Goal: Task Accomplishment & Management: Use online tool/utility

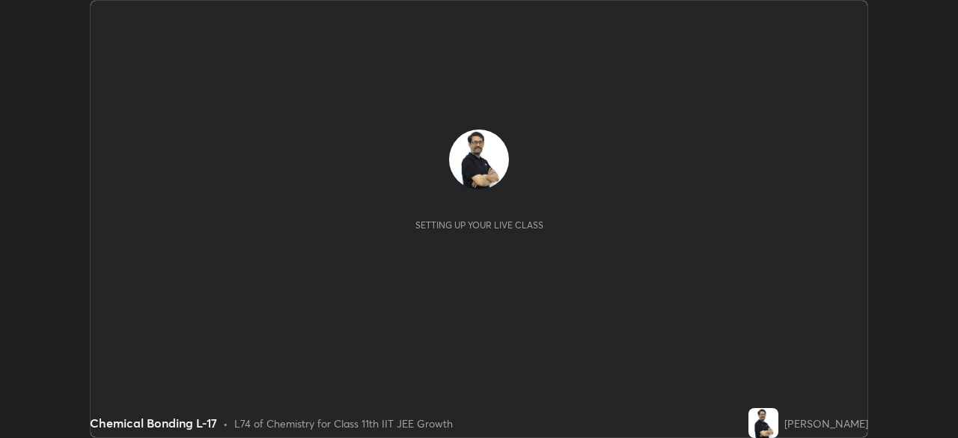
scroll to position [438, 957]
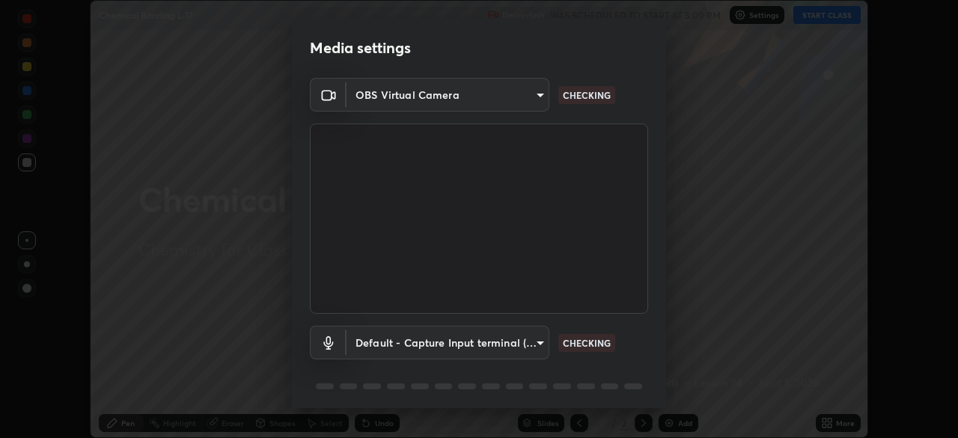
type input "cb8c6b6b4a50c5c6d626de20ccb3fd73f31987ea2ecc1878d3d31a5f1bf4ae53"
click at [381, 340] on body "Erase all Chemical Bonding L-17 Recording WAS SCHEDULED TO START AT 5:00 PM Set…" at bounding box center [479, 219] width 958 height 438
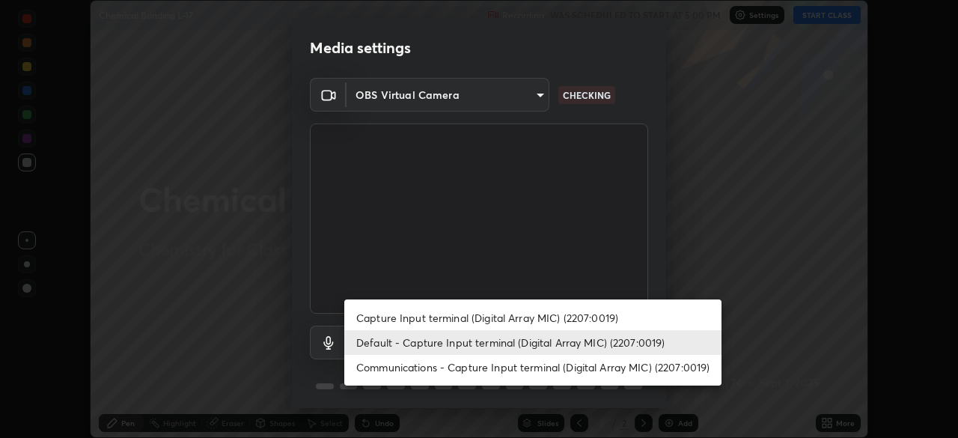
click at [383, 317] on li "Capture Input terminal (Digital Array MIC) (2207:0019)" at bounding box center [532, 317] width 377 height 25
type input "87fe52ed78cfa6ebbe8fde29281e2c7e3f46fe220fe8010125cf3d8283a166bd"
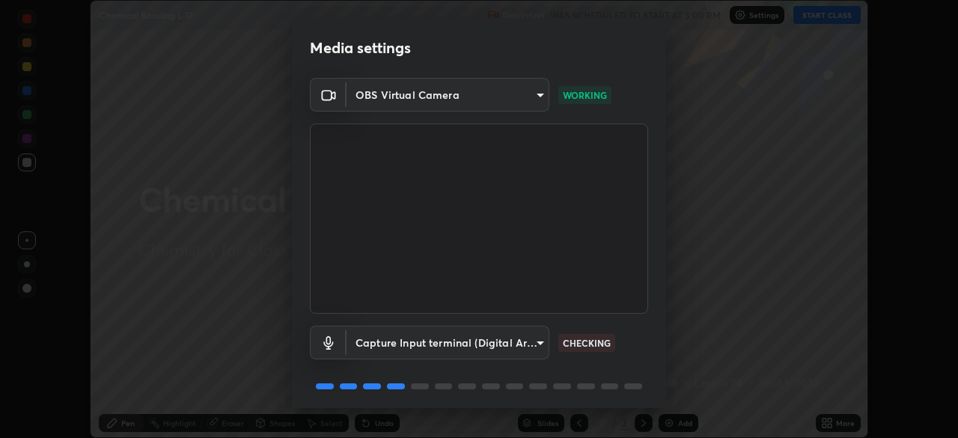
scroll to position [53, 0]
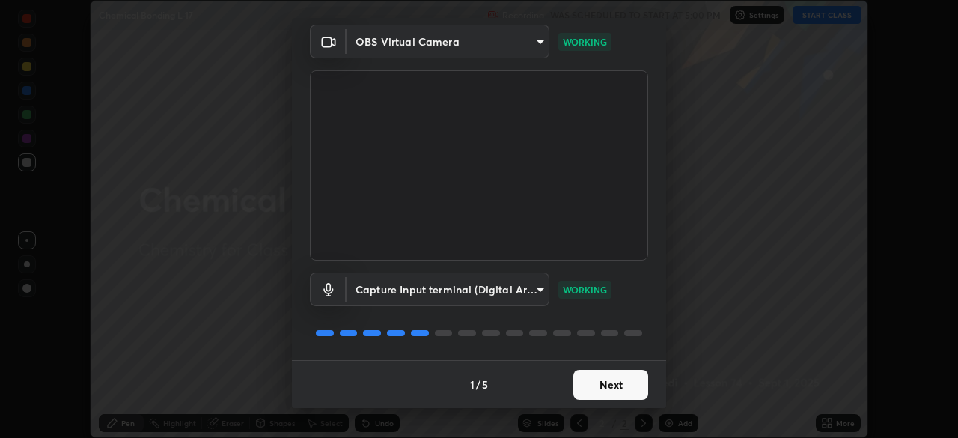
click at [610, 382] on button "Next" at bounding box center [610, 385] width 75 height 30
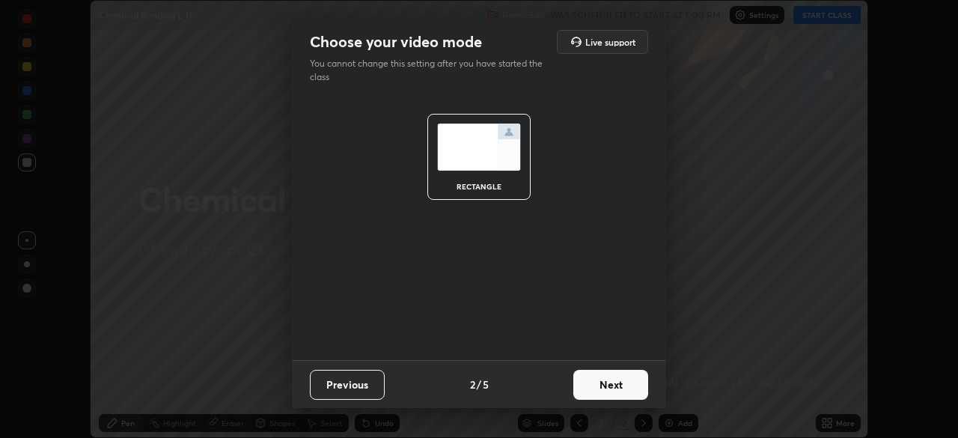
click at [613, 381] on button "Next" at bounding box center [610, 385] width 75 height 30
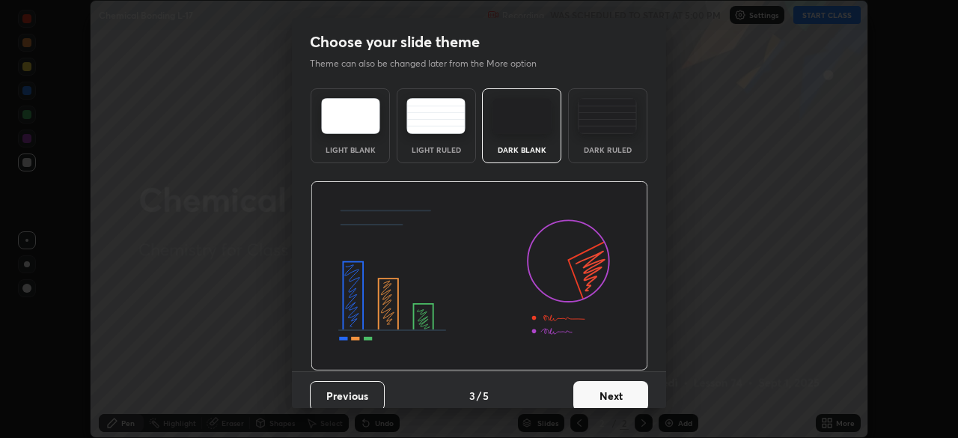
click at [617, 392] on button "Next" at bounding box center [610, 396] width 75 height 30
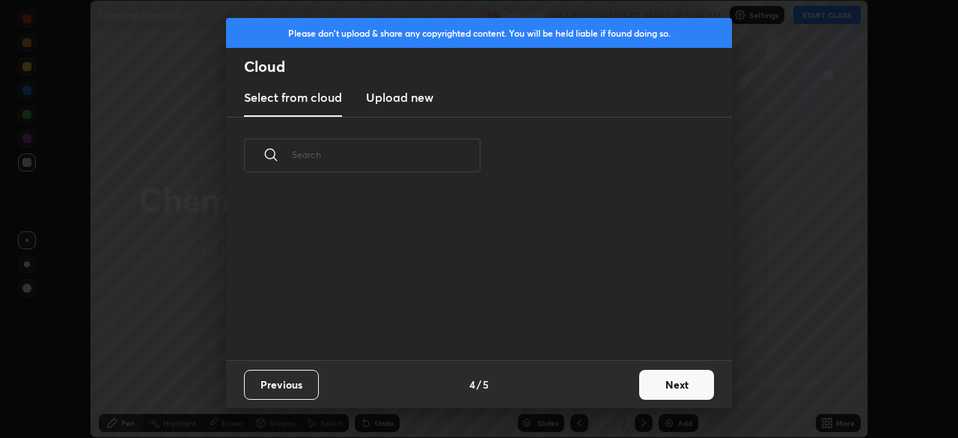
scroll to position [166, 480]
click at [683, 379] on button "Next" at bounding box center [676, 385] width 75 height 30
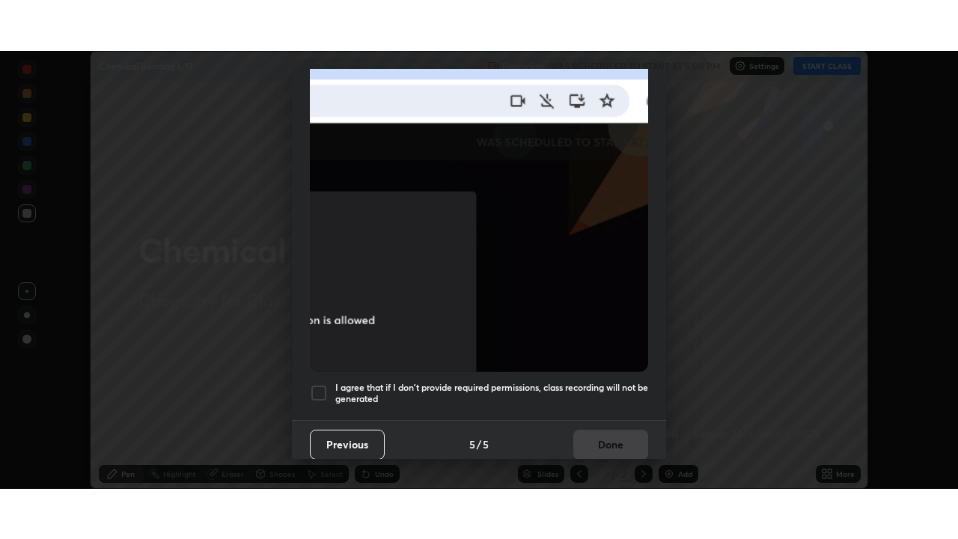
scroll to position [358, 0]
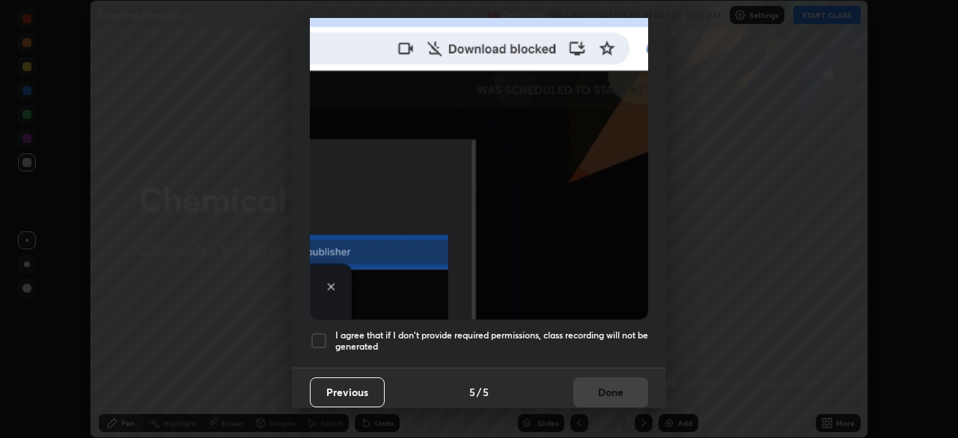
click at [318, 334] on div at bounding box center [319, 340] width 18 height 18
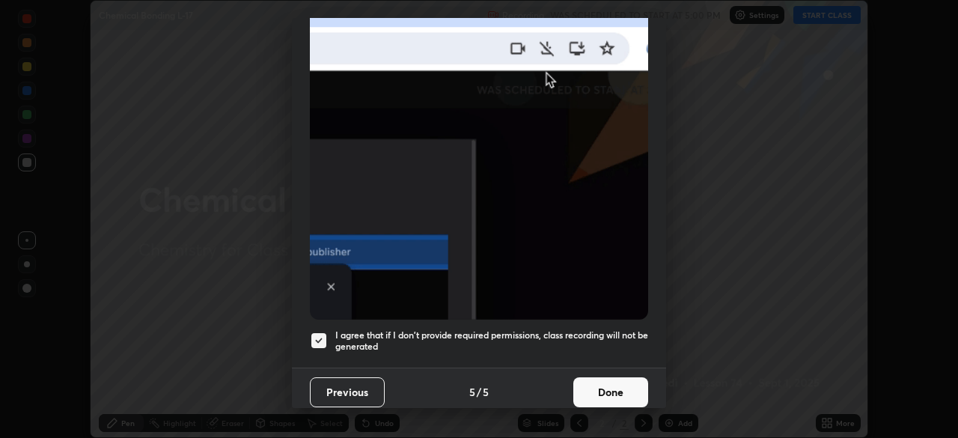
click at [612, 382] on button "Done" at bounding box center [610, 392] width 75 height 30
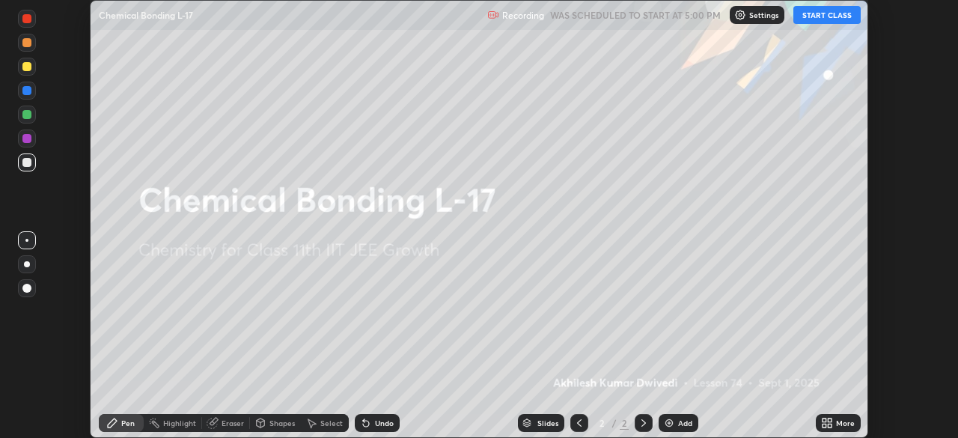
click at [824, 421] on icon at bounding box center [824, 420] width 4 height 4
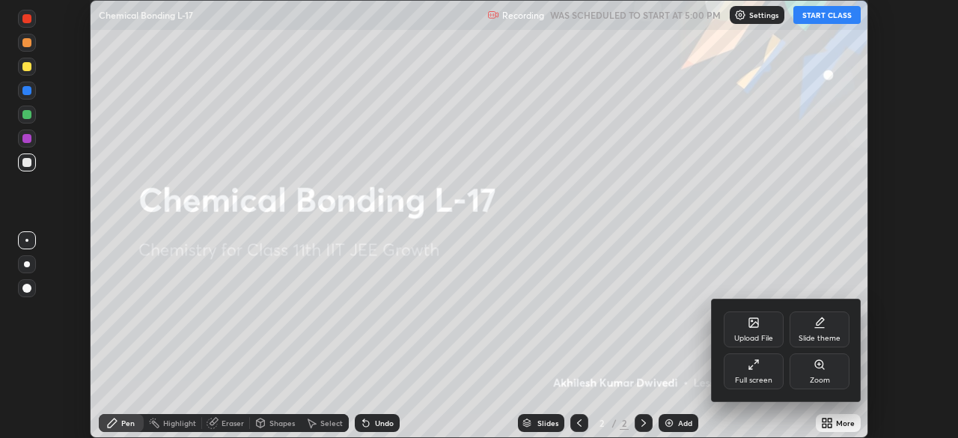
click at [753, 362] on icon at bounding box center [754, 364] width 12 height 12
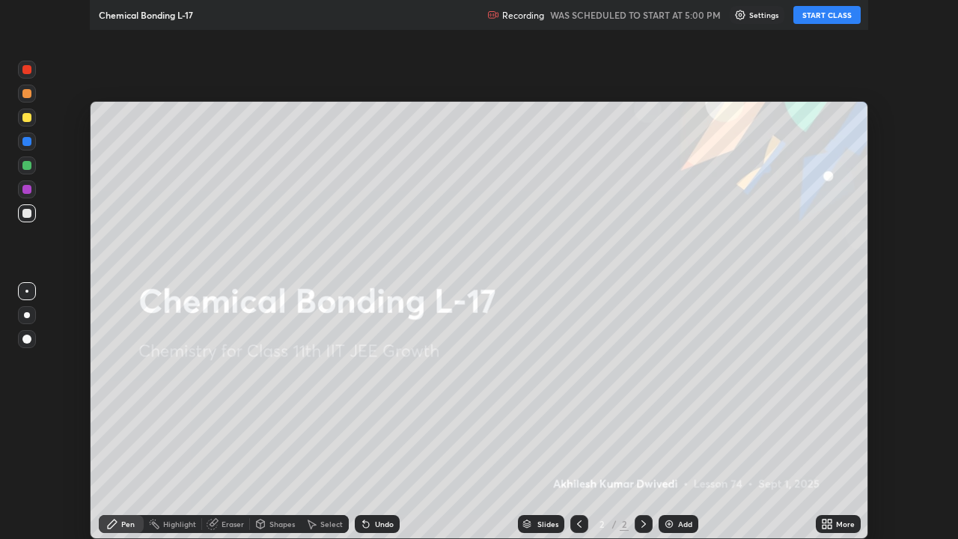
scroll to position [539, 958]
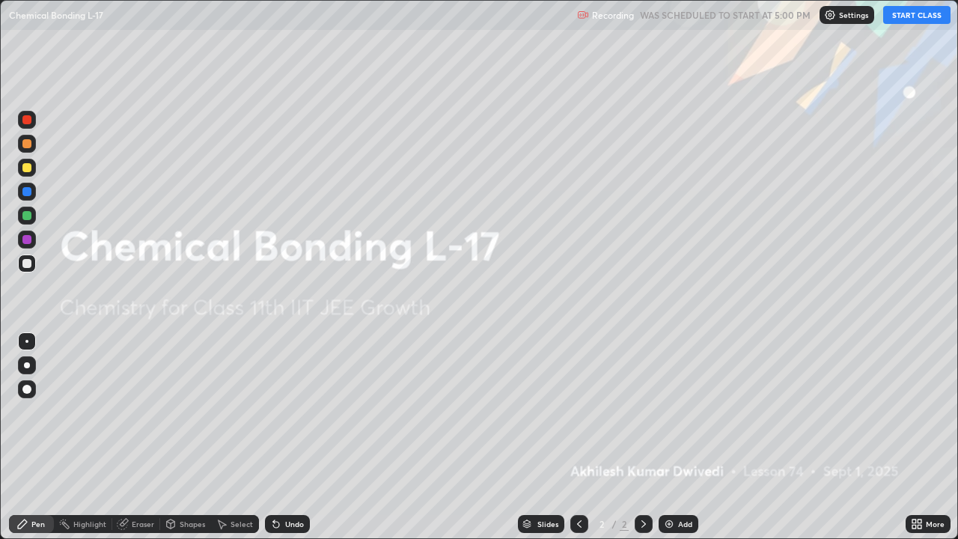
click at [666, 437] on img at bounding box center [669, 524] width 12 height 12
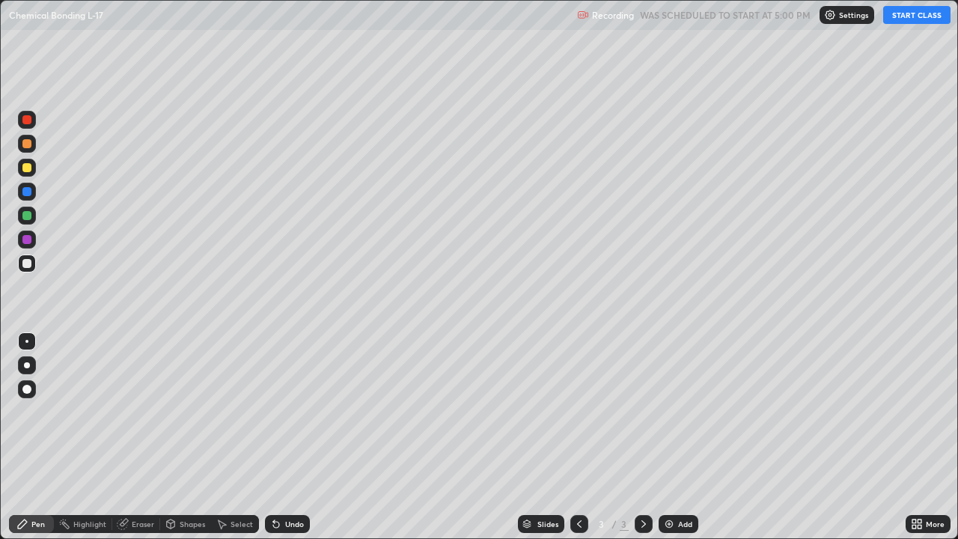
click at [910, 16] on button "START CLASS" at bounding box center [916, 15] width 67 height 18
click at [667, 437] on img at bounding box center [669, 524] width 12 height 12
click at [671, 437] on img at bounding box center [669, 524] width 12 height 12
click at [667, 437] on img at bounding box center [669, 524] width 12 height 12
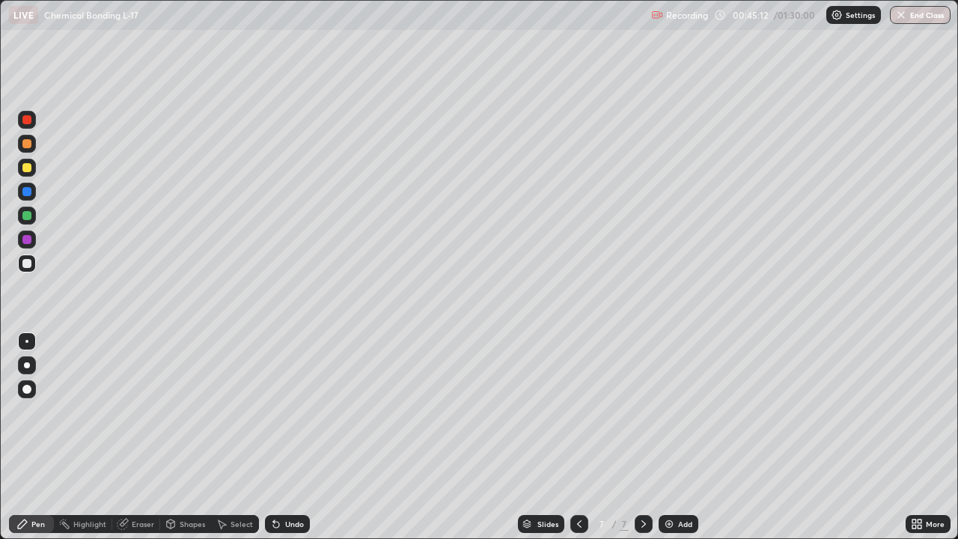
click at [669, 437] on img at bounding box center [669, 524] width 12 height 12
click at [671, 437] on img at bounding box center [669, 524] width 12 height 12
click at [911, 16] on button "End Class" at bounding box center [920, 15] width 61 height 18
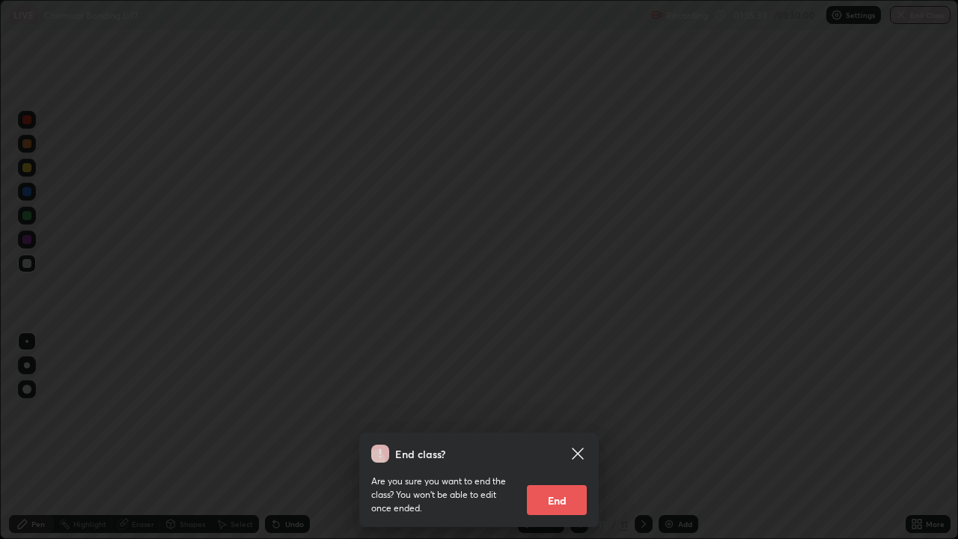
click at [563, 437] on button "End" at bounding box center [557, 500] width 60 height 30
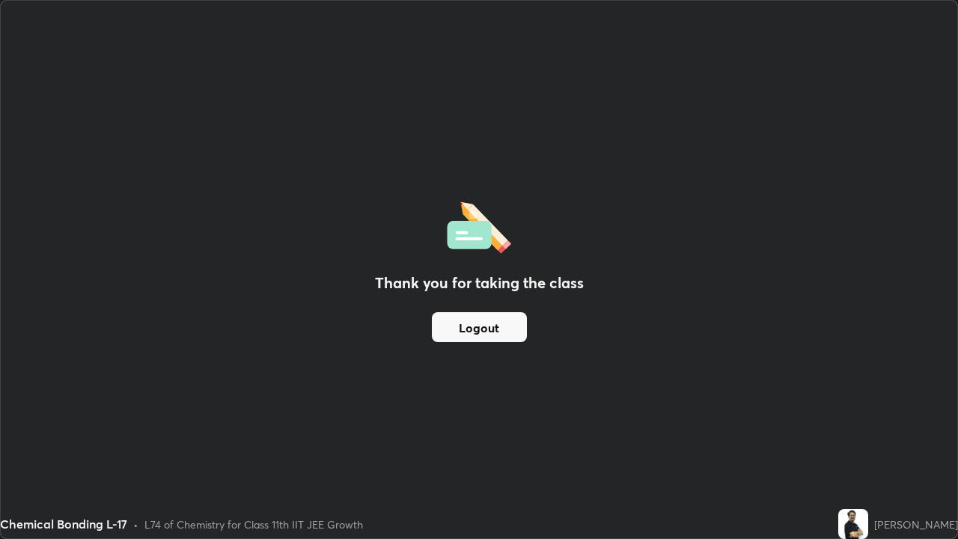
click at [508, 318] on button "Logout" at bounding box center [479, 327] width 95 height 30
